Goal: Task Accomplishment & Management: Manage account settings

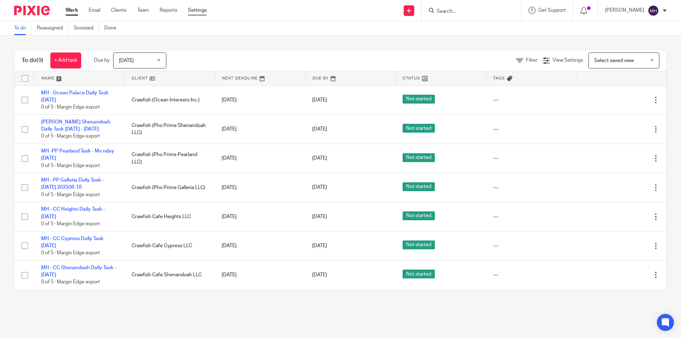
click at [195, 11] on link "Settings" at bounding box center [197, 10] width 19 height 7
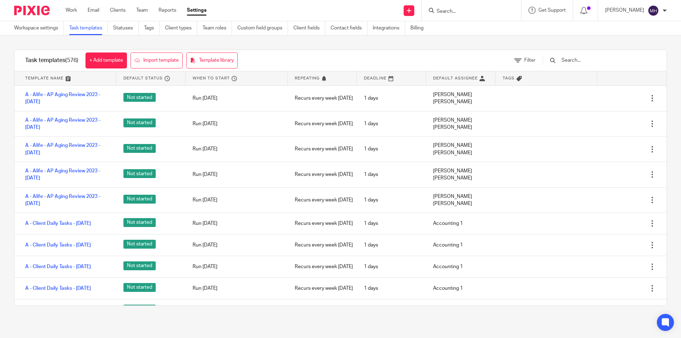
click at [577, 62] on input "text" at bounding box center [601, 60] width 83 height 8
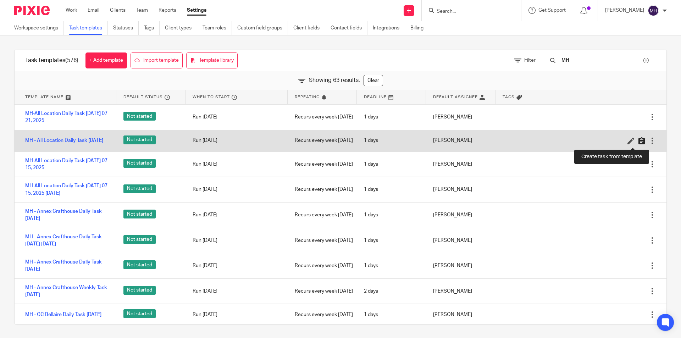
type input "MH"
click at [638, 143] on icon at bounding box center [641, 140] width 7 height 7
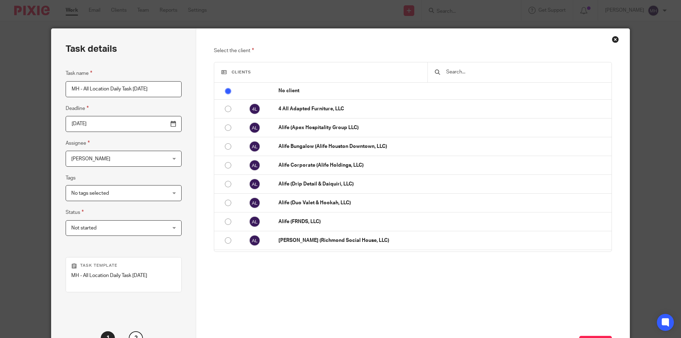
click at [146, 93] on input "MH - All Location Daily Task [DATE]" at bounding box center [124, 89] width 116 height 16
click at [148, 91] on input "MH - All Location Daily Task Thursday 2025-8-18" at bounding box center [124, 89] width 116 height 16
drag, startPoint x: 130, startPoint y: 90, endPoint x: 110, endPoint y: 86, distance: 20.5
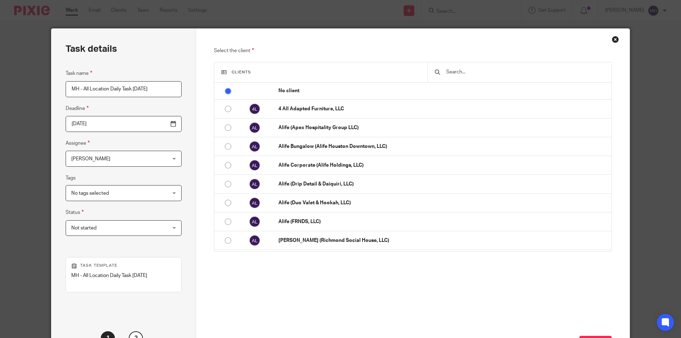
click at [110, 86] on input "MH - All Location Daily Task Thursday 2025-08-18" at bounding box center [124, 89] width 116 height 16
type input "MH - All Location Daily Task [DATE]"
click at [106, 225] on span "Not started" at bounding box center [115, 227] width 88 height 15
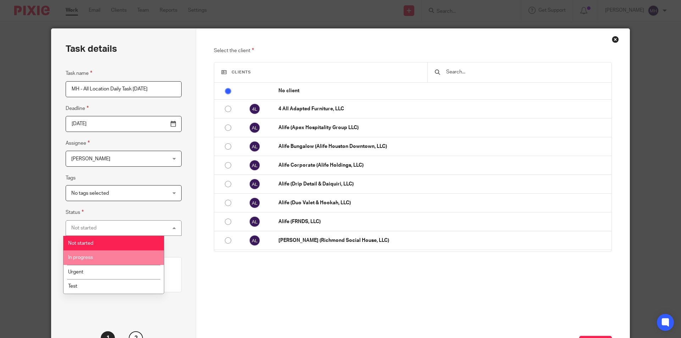
click at [105, 258] on li "In progress" at bounding box center [113, 257] width 100 height 15
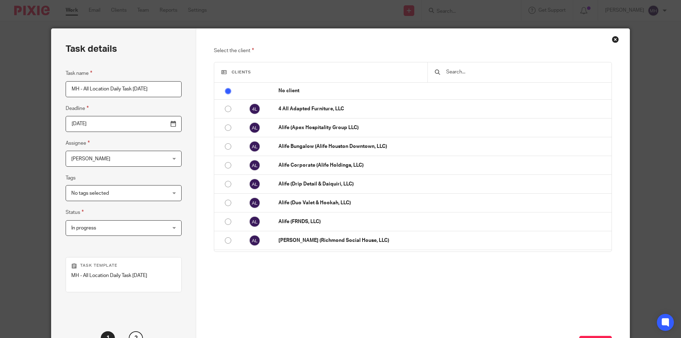
click at [106, 88] on input "MH - All Location Daily Task [DATE]" at bounding box center [124, 89] width 116 height 16
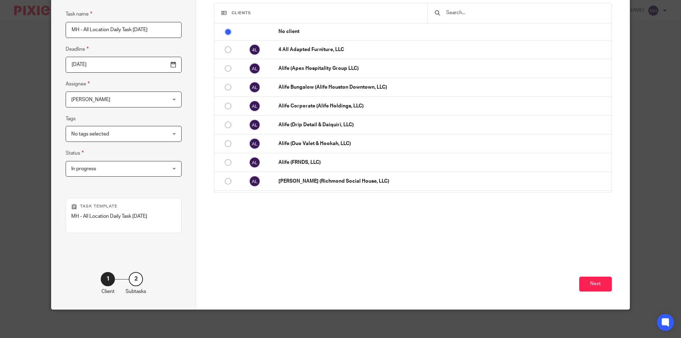
scroll to position [67, 0]
click at [590, 283] on button "Next" at bounding box center [595, 284] width 33 height 15
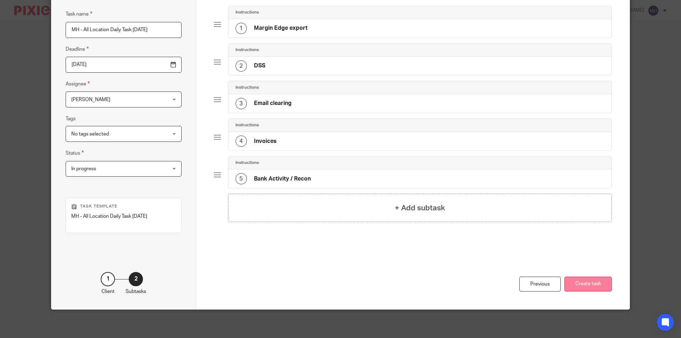
click at [587, 284] on button "Create task" at bounding box center [588, 284] width 48 height 15
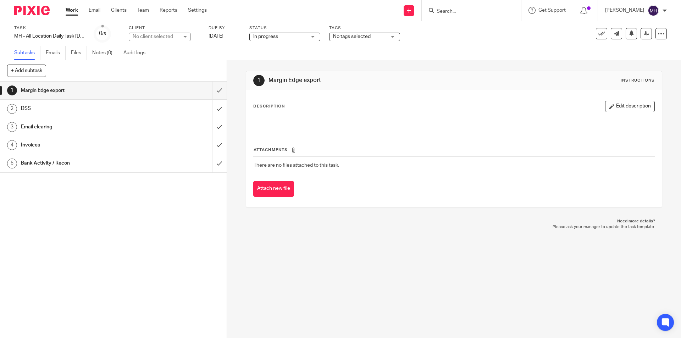
click at [38, 8] on img at bounding box center [31, 11] width 35 height 10
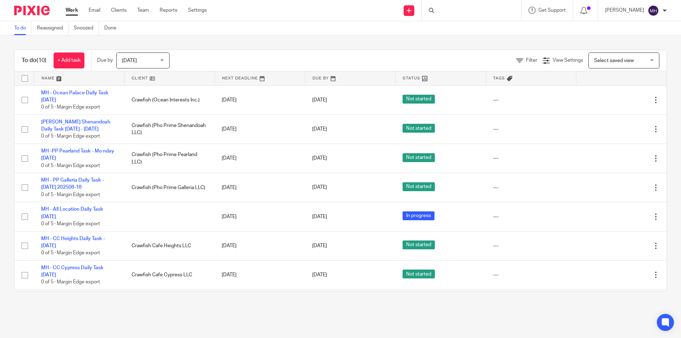
click at [652, 218] on div at bounding box center [655, 216] width 7 height 7
click at [627, 229] on li "Edit task" at bounding box center [627, 232] width 29 height 11
click at [624, 233] on span "Edit task" at bounding box center [632, 232] width 19 height 5
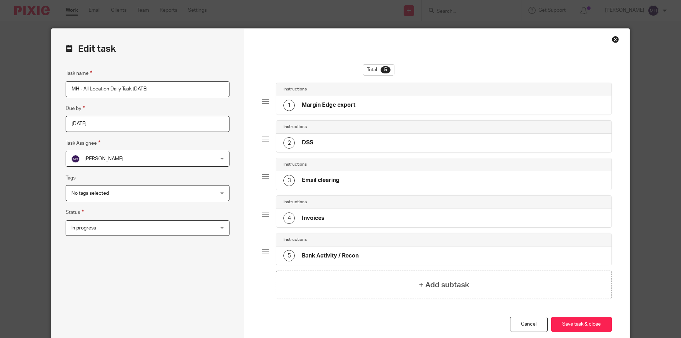
click at [120, 228] on span "In progress" at bounding box center [134, 227] width 126 height 15
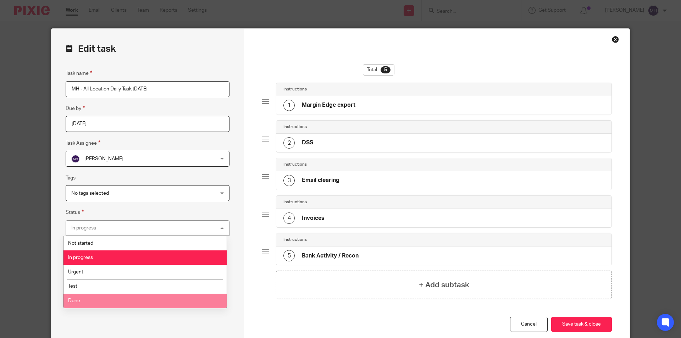
click at [95, 298] on li "Done" at bounding box center [144, 301] width 163 height 15
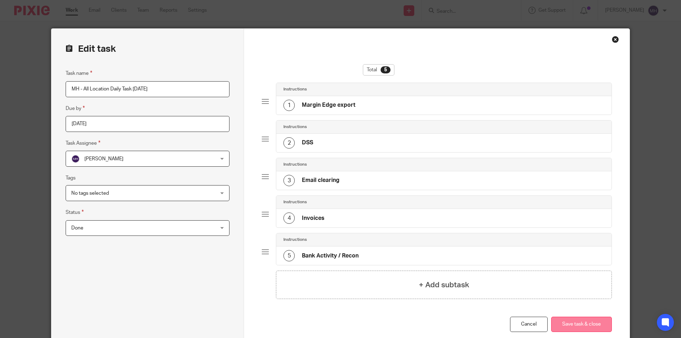
click at [600, 328] on button "Save task & close" at bounding box center [581, 324] width 61 height 15
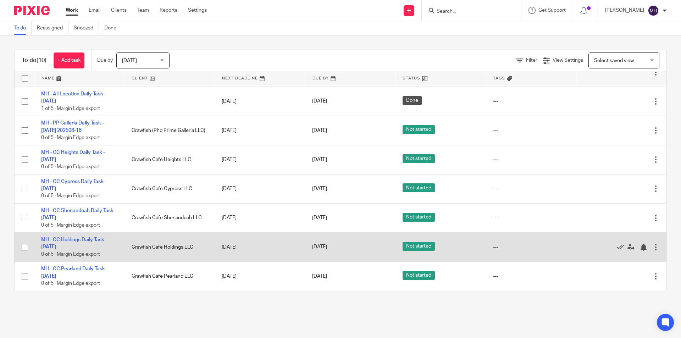
scroll to position [51, 0]
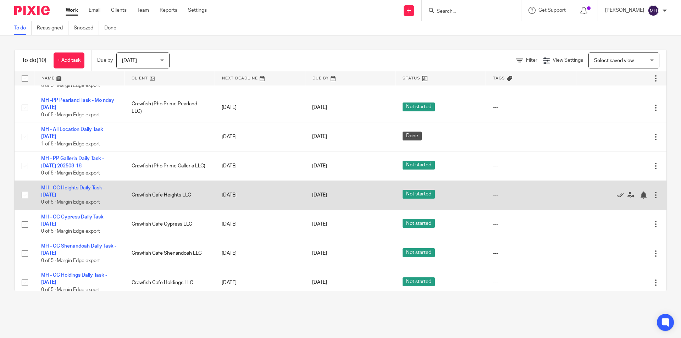
click at [652, 194] on div at bounding box center [655, 194] width 7 height 7
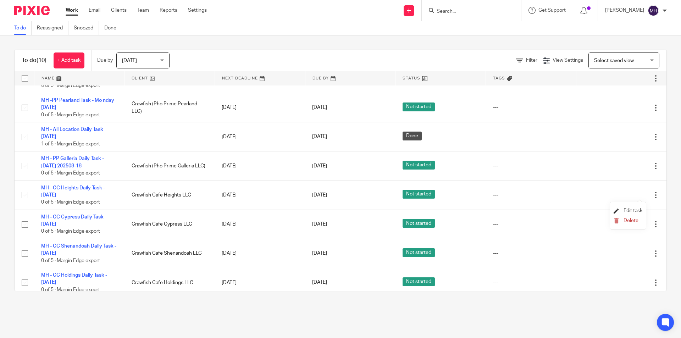
click at [631, 208] on span "Edit task" at bounding box center [632, 210] width 19 height 5
